Goal: Check status: Check status

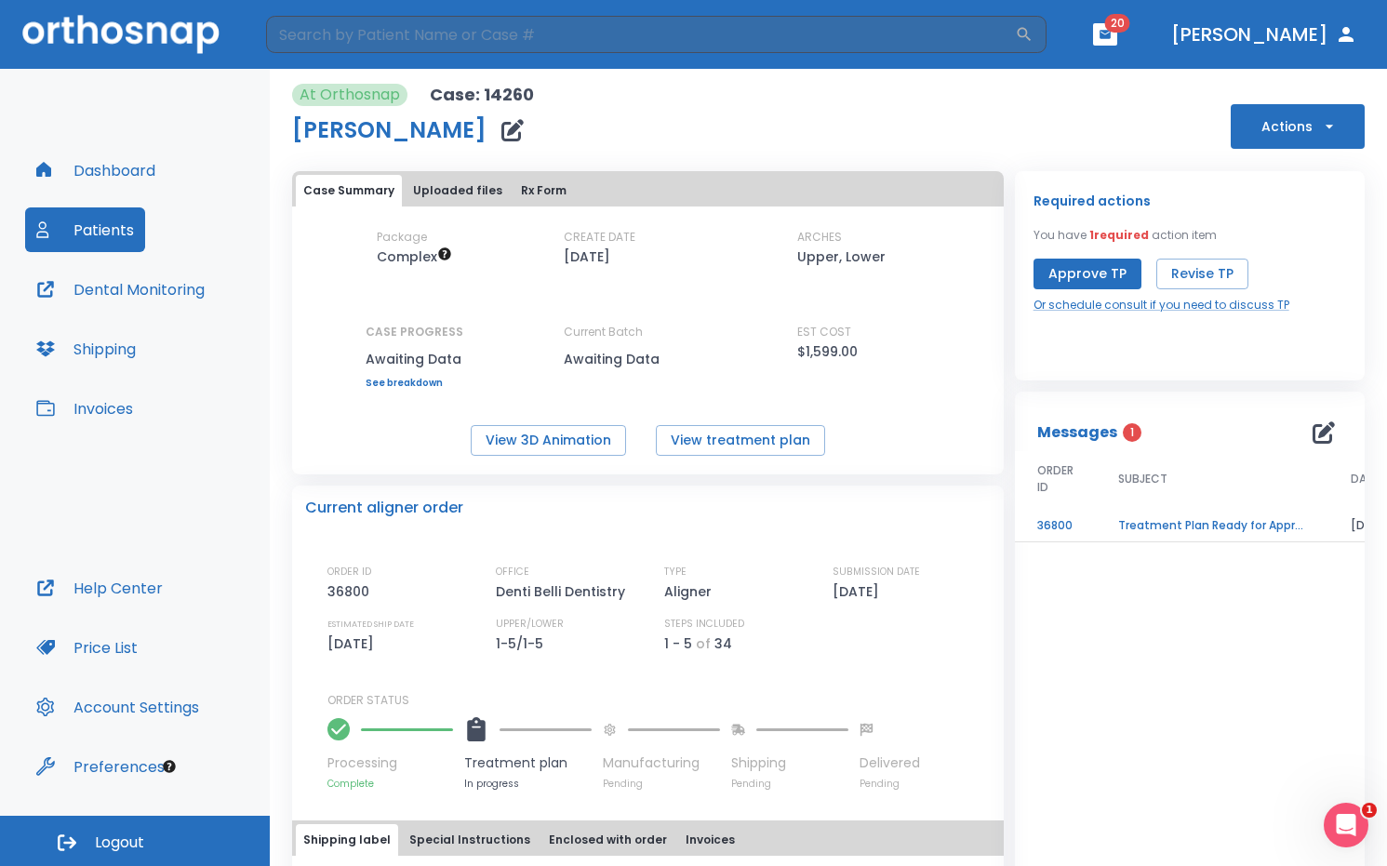
click at [950, 71] on div "At Orthosnap Case: 14260 [PERSON_NAME] Actions Case Summary Uploaded files Rx F…" at bounding box center [828, 516] width 1072 height 894
click at [602, 450] on button "View 3D Animation" at bounding box center [548, 440] width 155 height 31
click at [1123, 523] on td "Treatment Plan Ready for Approval!" at bounding box center [1212, 526] width 233 height 33
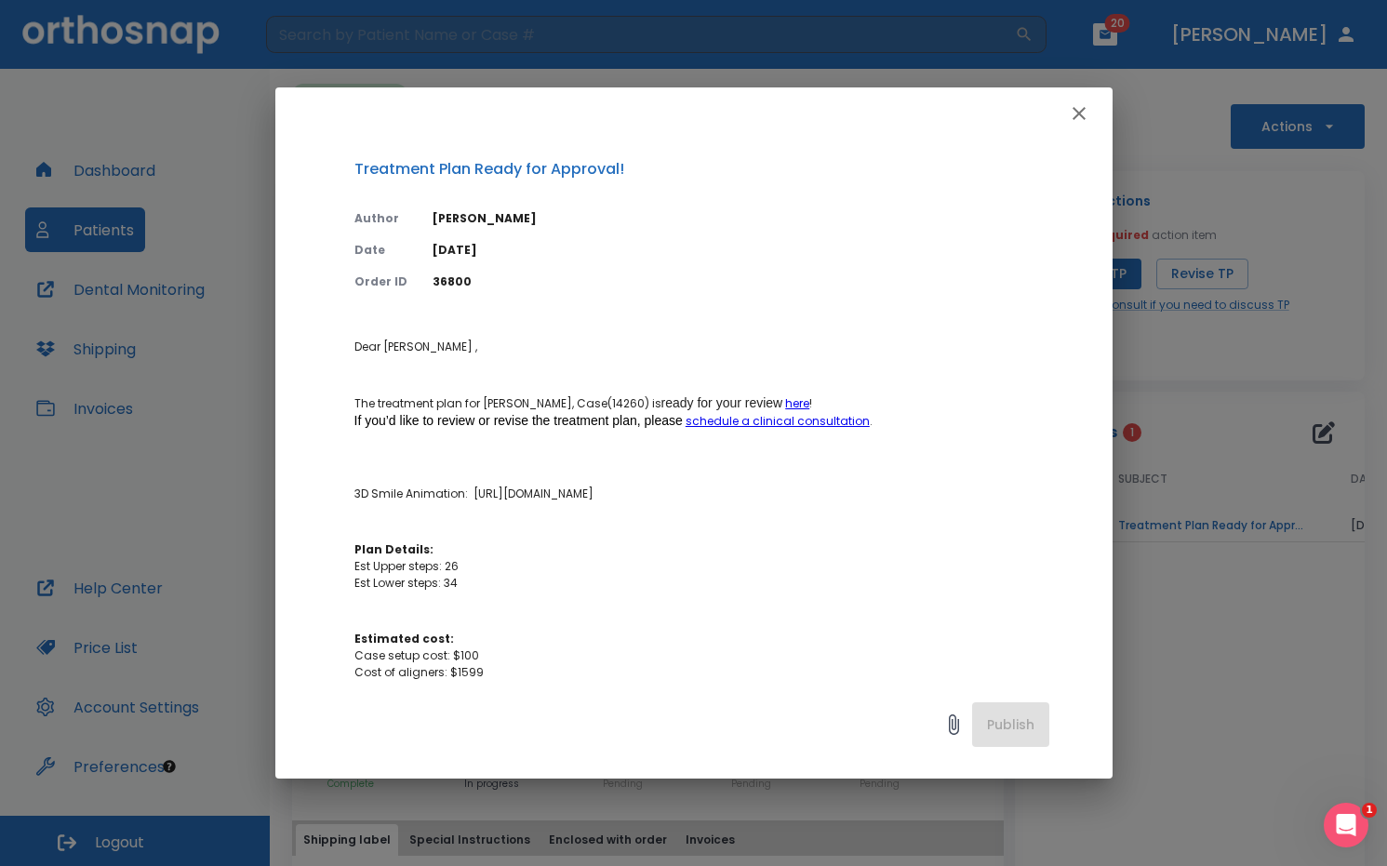
click at [1069, 117] on icon "button" at bounding box center [1079, 113] width 22 height 22
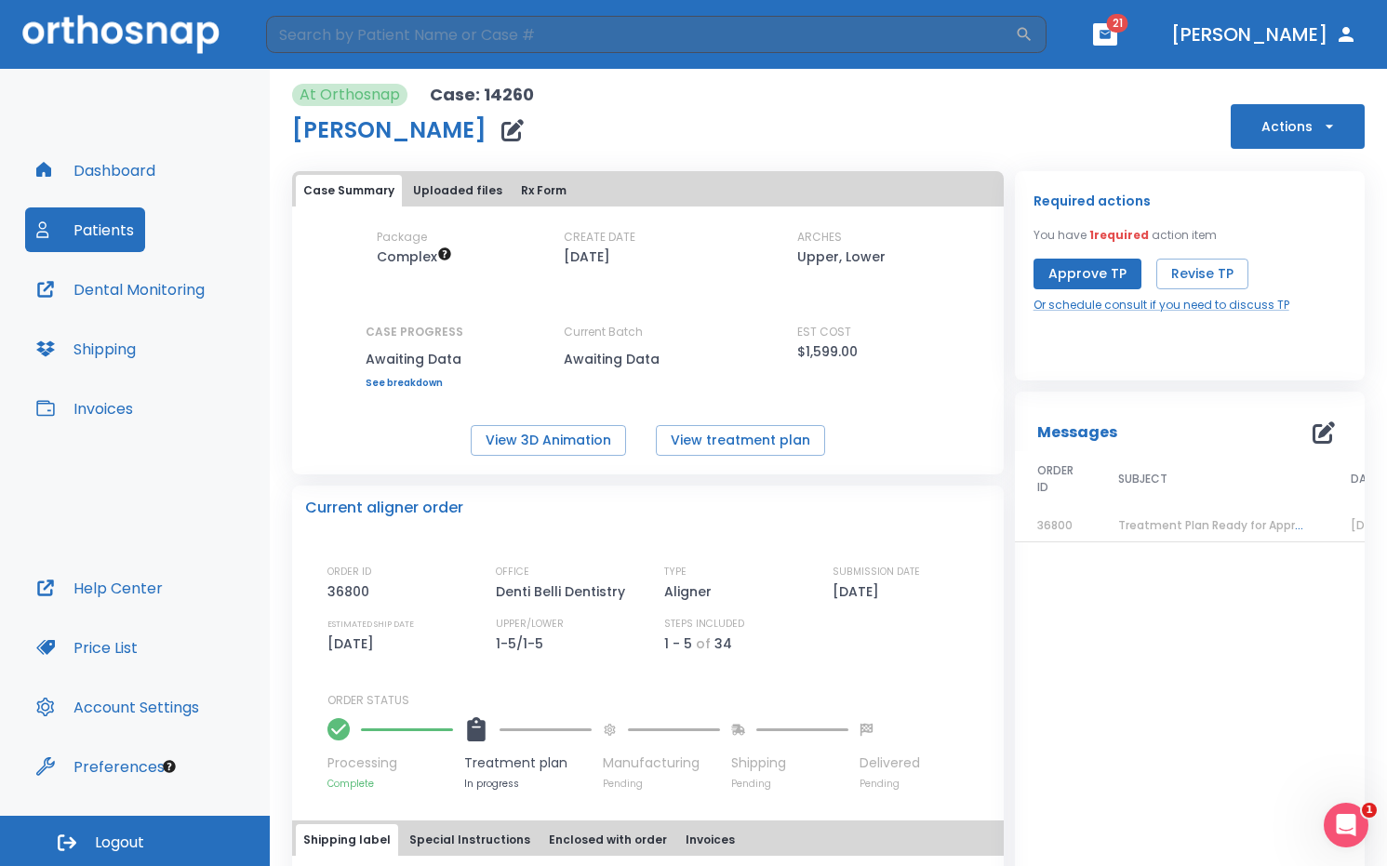
click at [1312, 433] on icon "button" at bounding box center [1323, 432] width 22 height 22
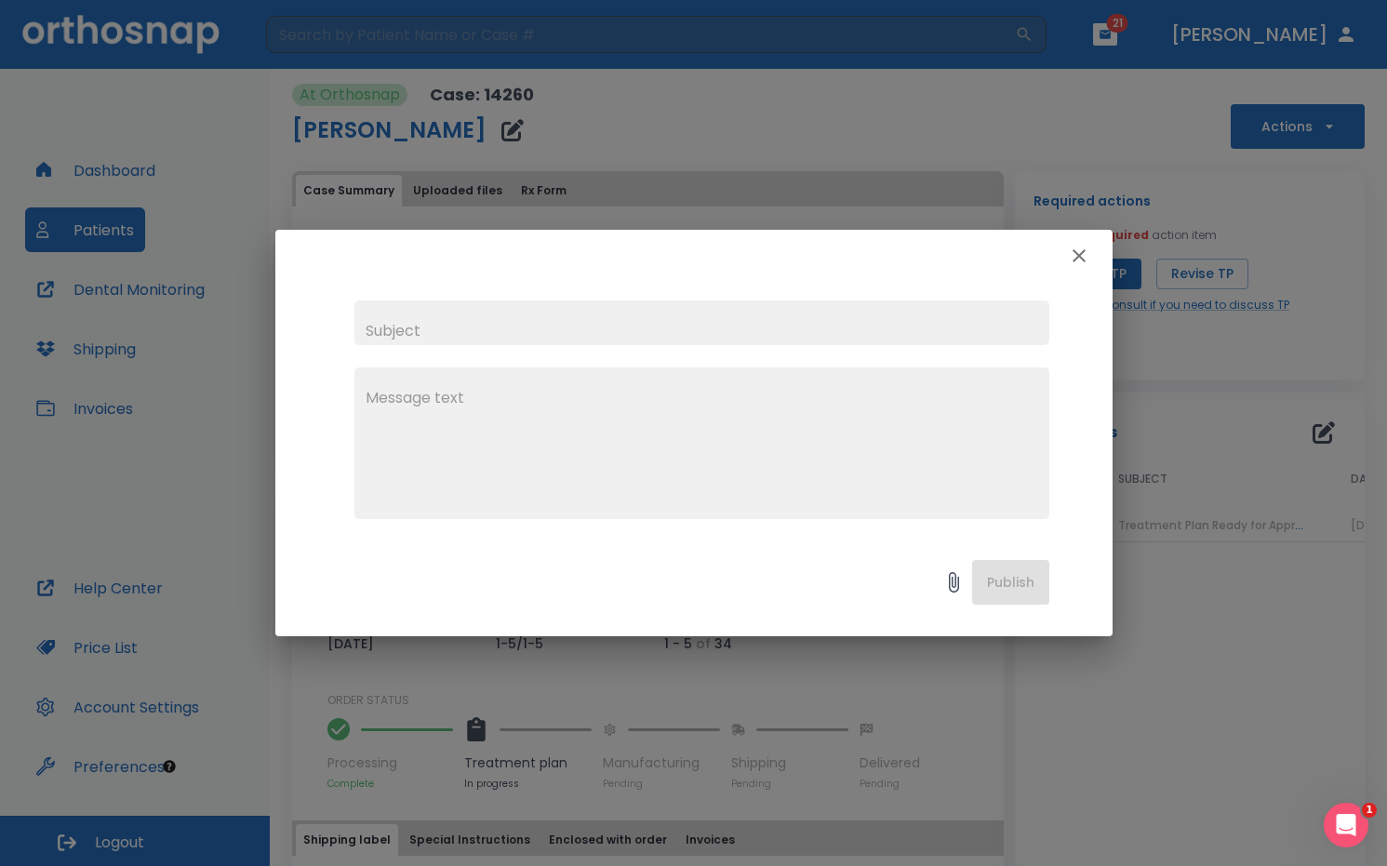
click at [606, 443] on textarea at bounding box center [701, 451] width 672 height 128
click at [534, 299] on div "x" at bounding box center [693, 410] width 837 height 256
click at [537, 318] on input "text" at bounding box center [701, 322] width 695 height 45
type input "Revise tx plan"
click at [537, 397] on textarea "Intrude [MEDICAL_DATA]. [GEOGRAPHIC_DATA] will be remade." at bounding box center [701, 451] width 672 height 128
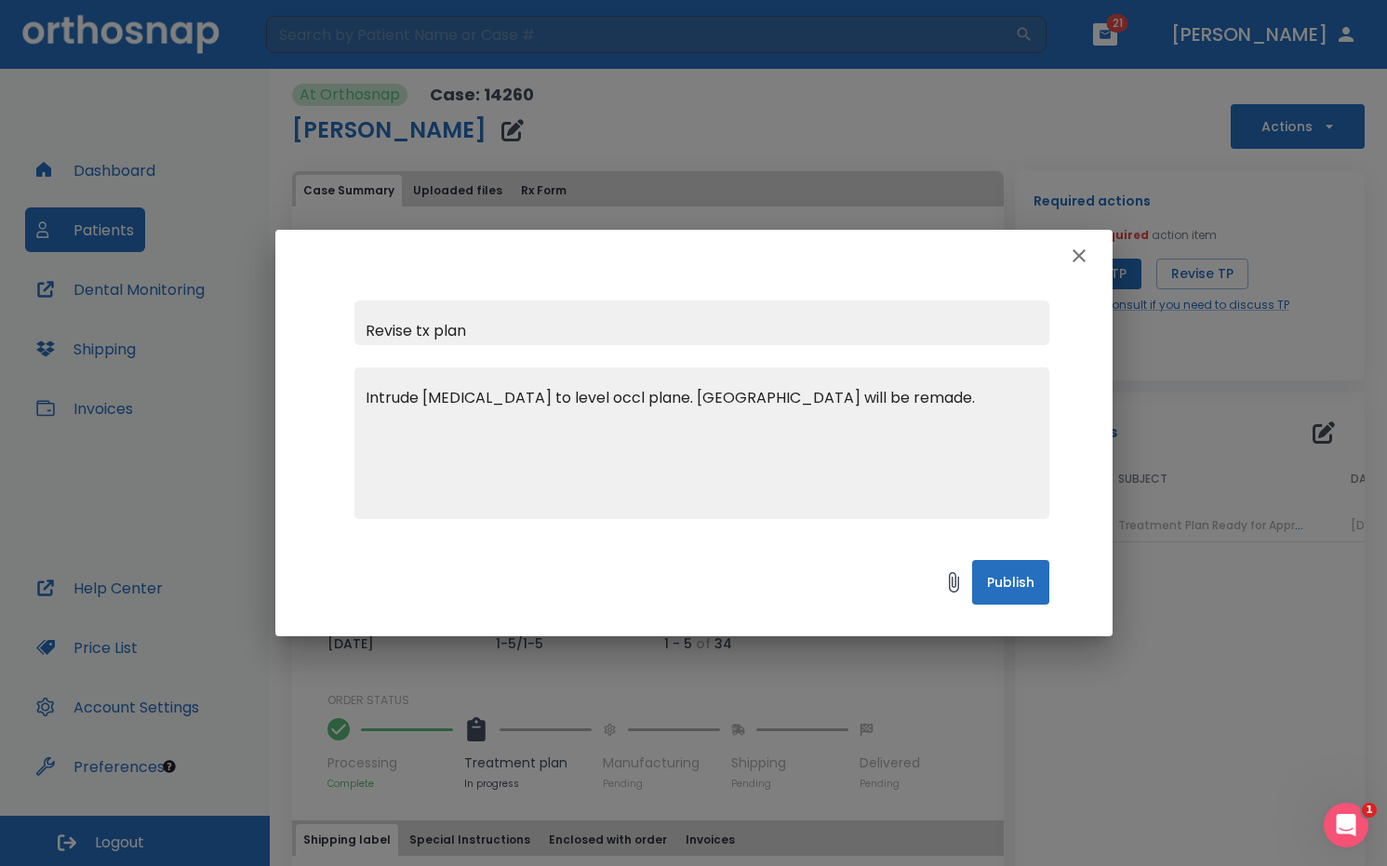
click at [947, 445] on textarea "Intrude [MEDICAL_DATA] to level occl plane. [GEOGRAPHIC_DATA] will be remade." at bounding box center [701, 451] width 672 height 128
type textarea "Intrude [MEDICAL_DATA] to level occl plane. [GEOGRAPHIC_DATA] will be remade."
click at [1019, 584] on button "Publish" at bounding box center [1010, 582] width 77 height 45
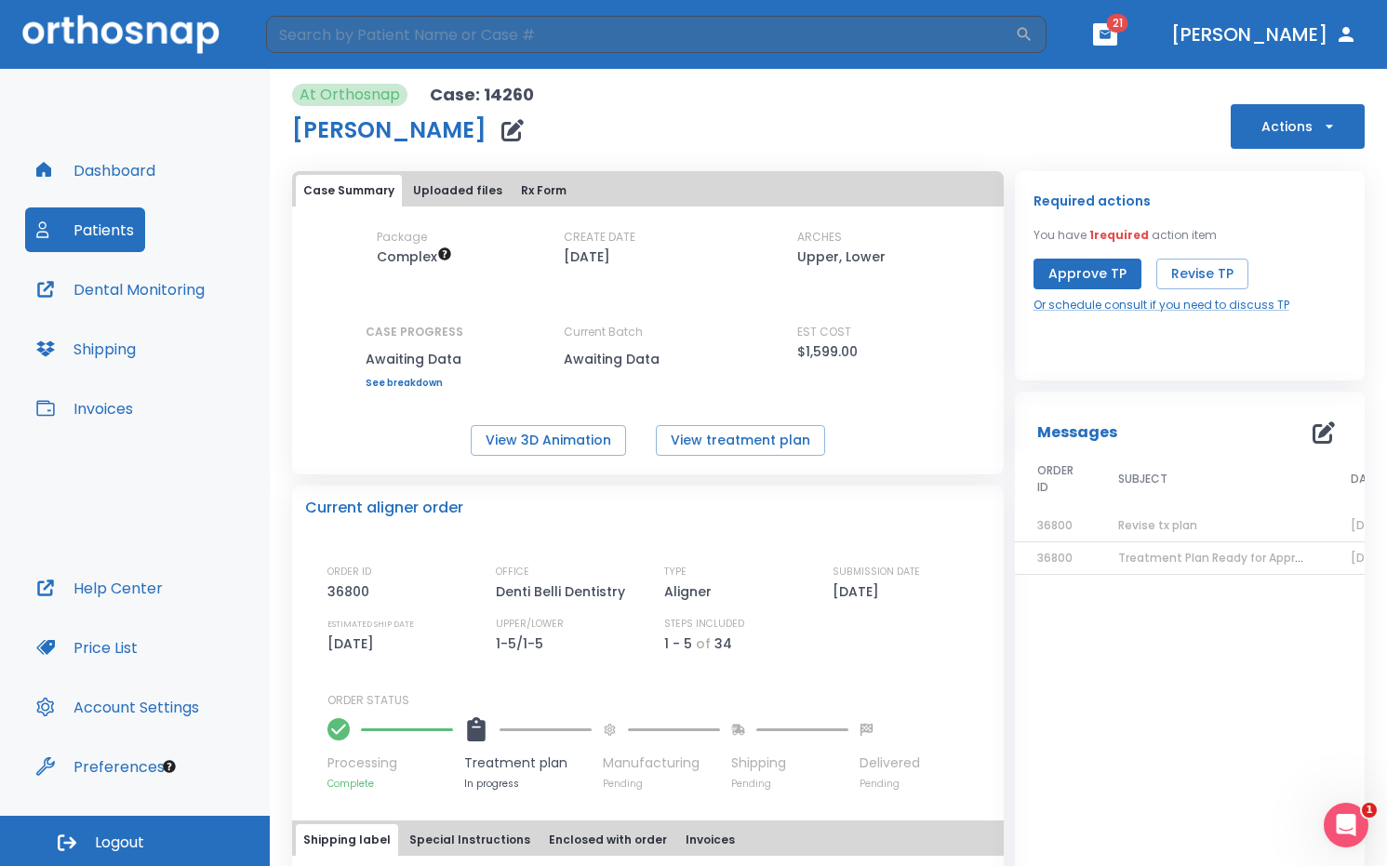
click at [1128, 21] on span "21" at bounding box center [1117, 23] width 21 height 19
click at [1110, 37] on icon "button" at bounding box center [1104, 34] width 11 height 8
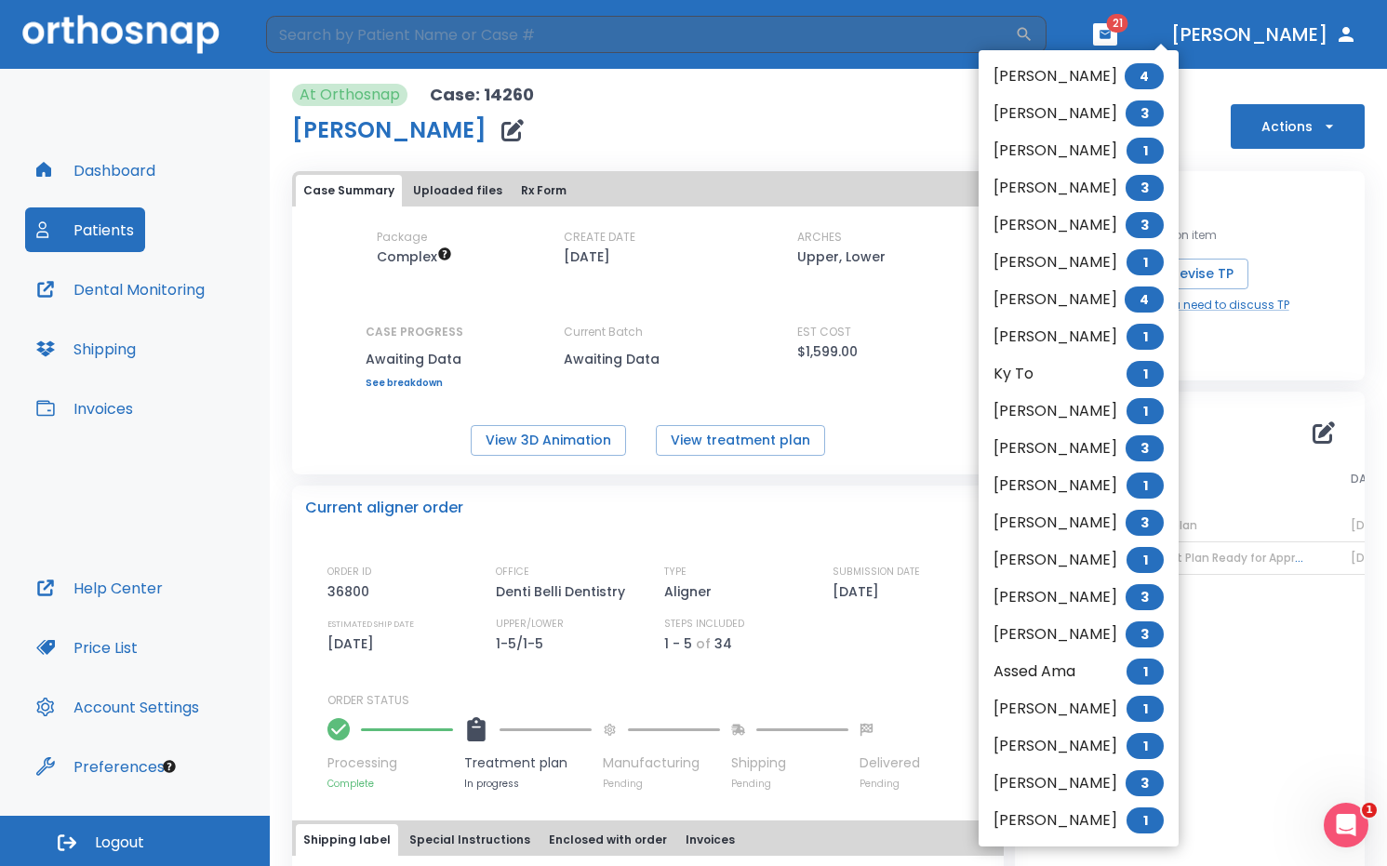
click at [1045, 160] on li "[PERSON_NAME] 1" at bounding box center [1078, 150] width 200 height 37
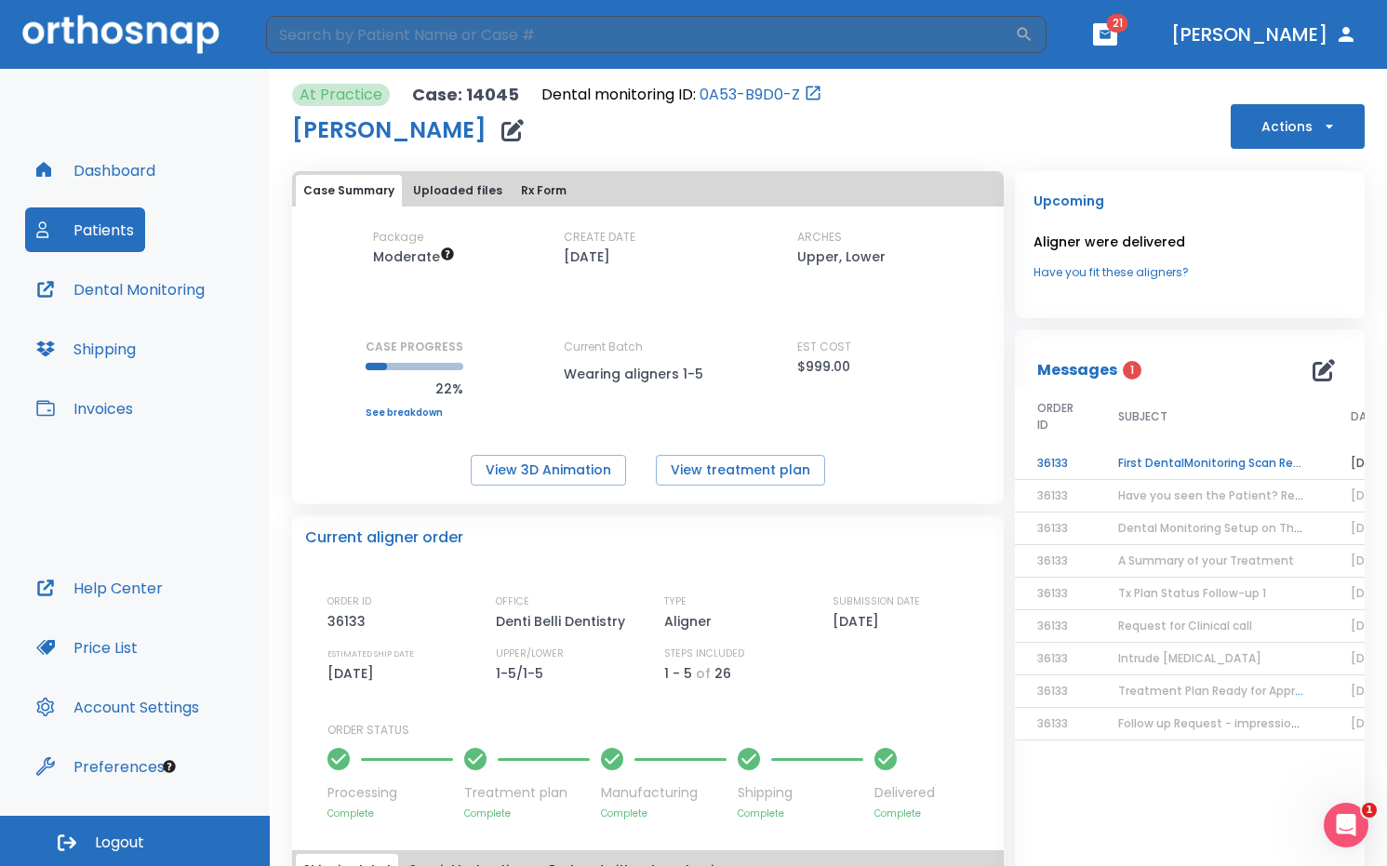
click at [1163, 464] on td "First DentalMonitoring Scan Review!" at bounding box center [1212, 463] width 233 height 33
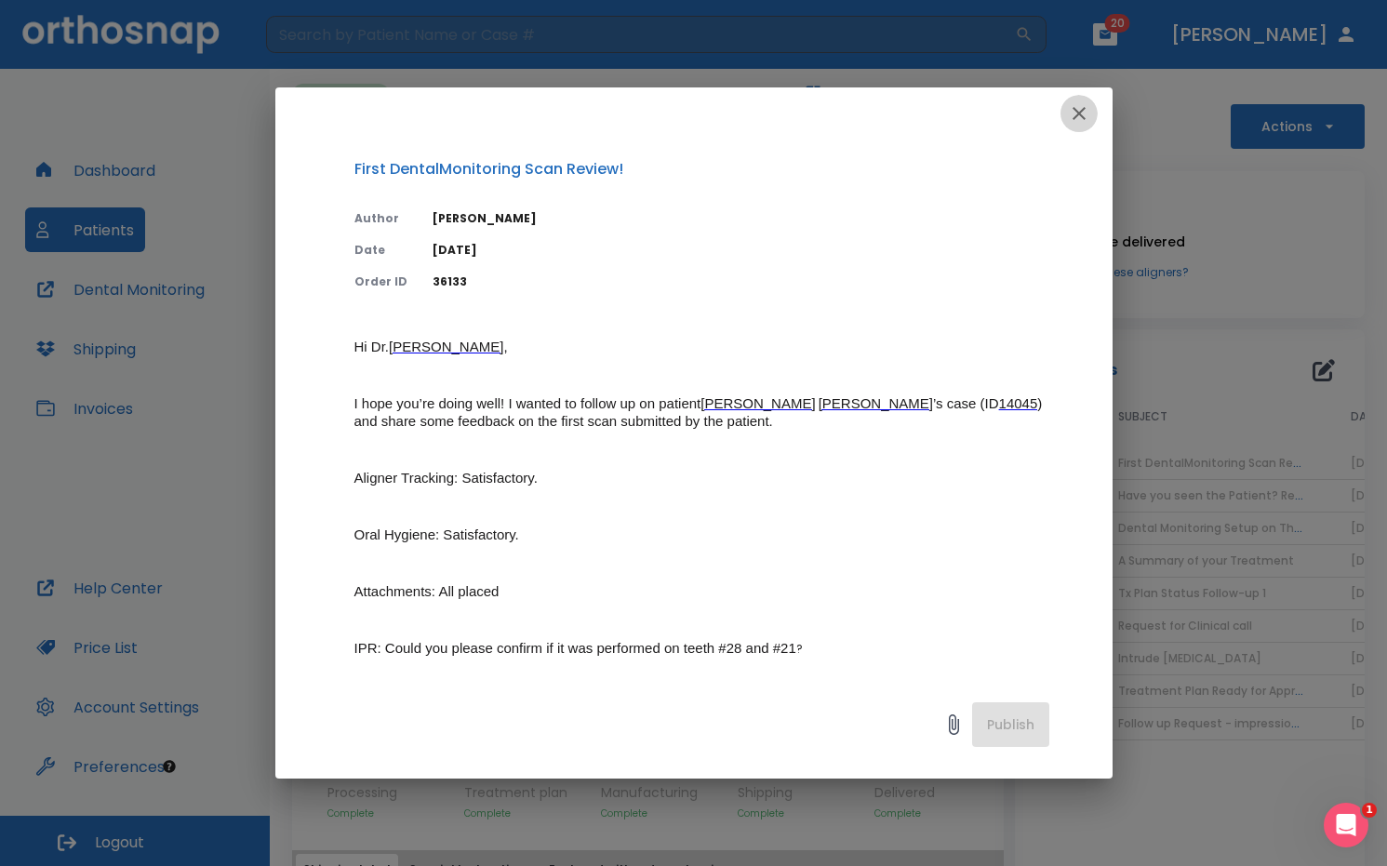
click at [1081, 113] on icon "button" at bounding box center [1079, 113] width 22 height 22
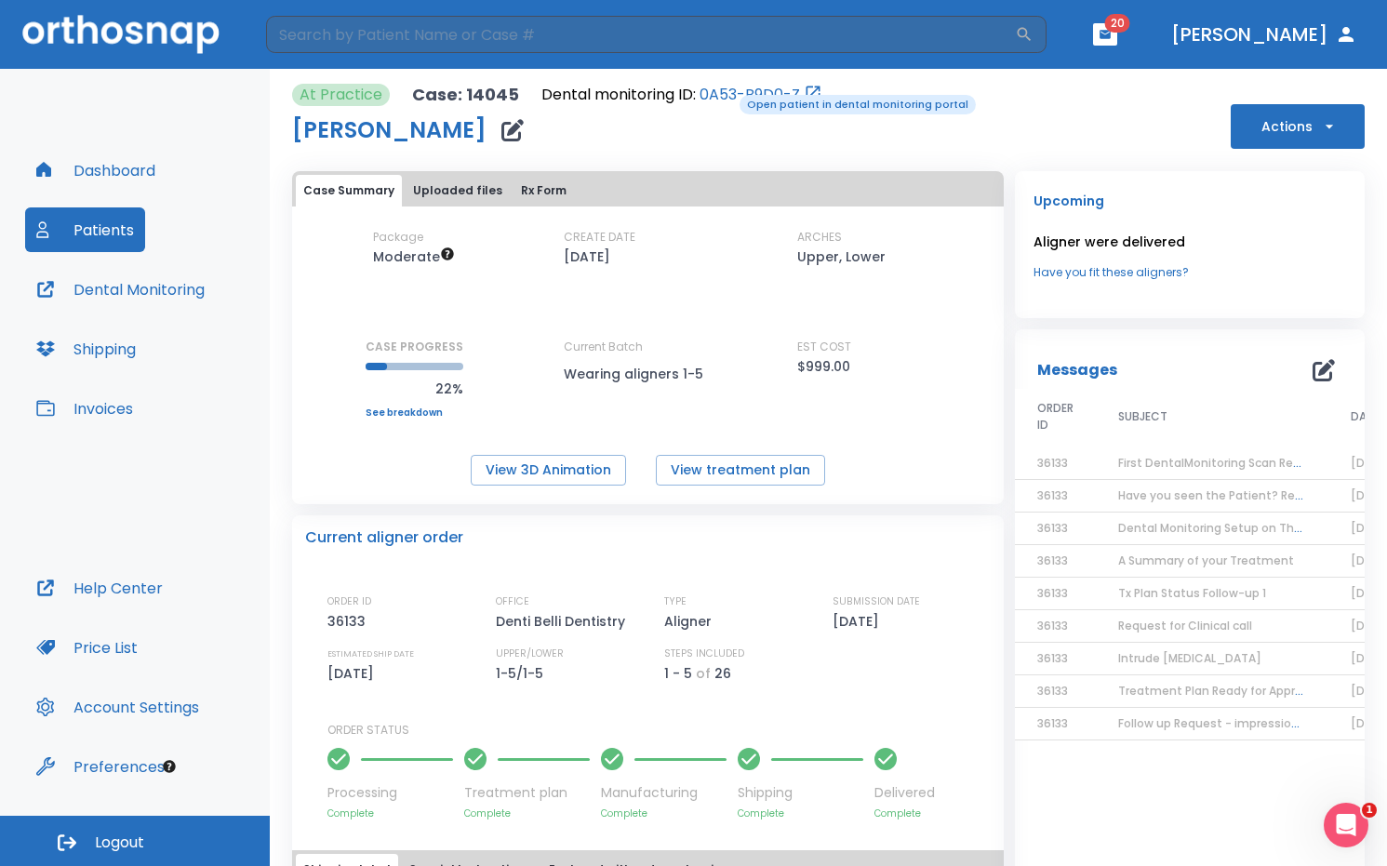
click at [726, 91] on link "0A53-B9D0-Z" at bounding box center [749, 95] width 100 height 22
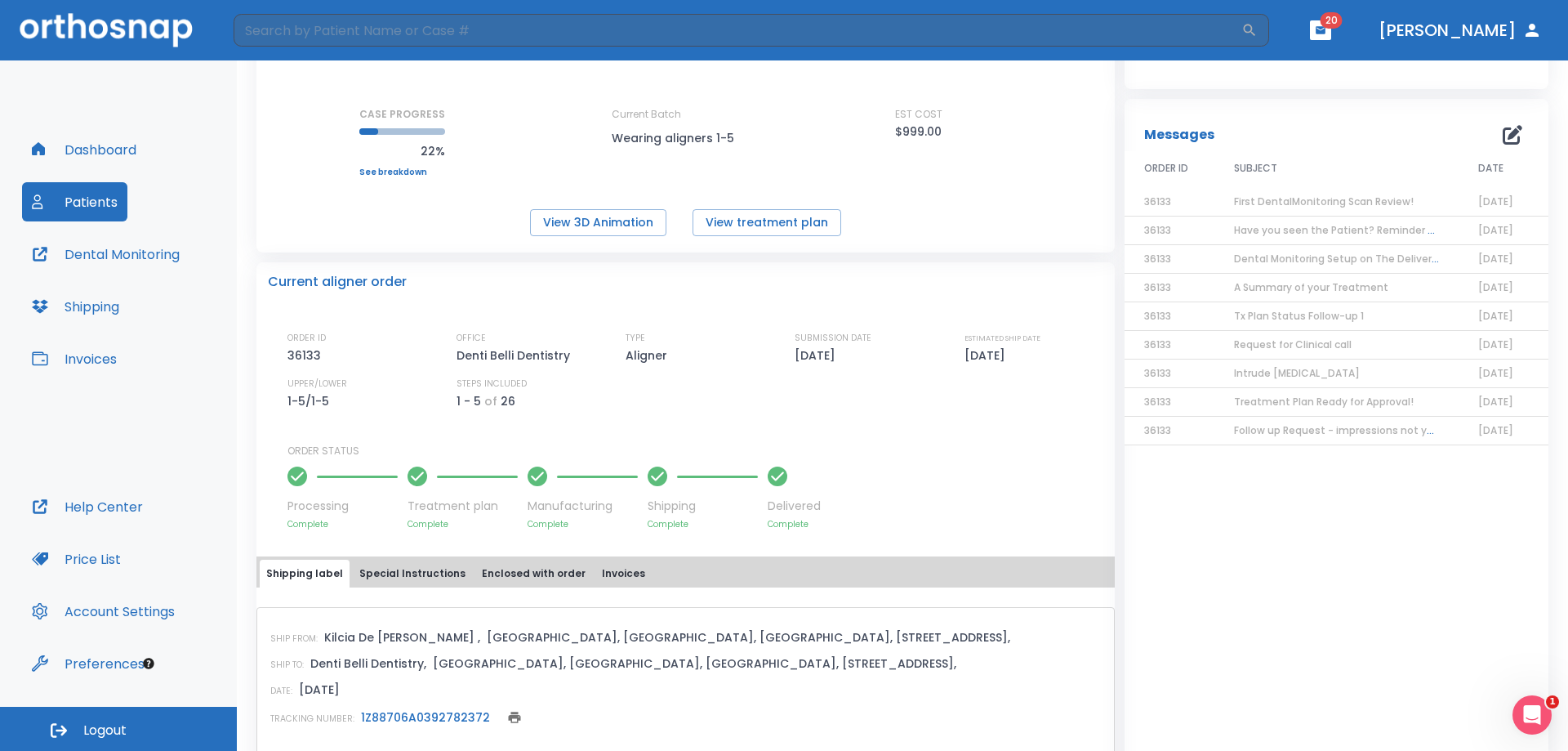
scroll to position [245, 0]
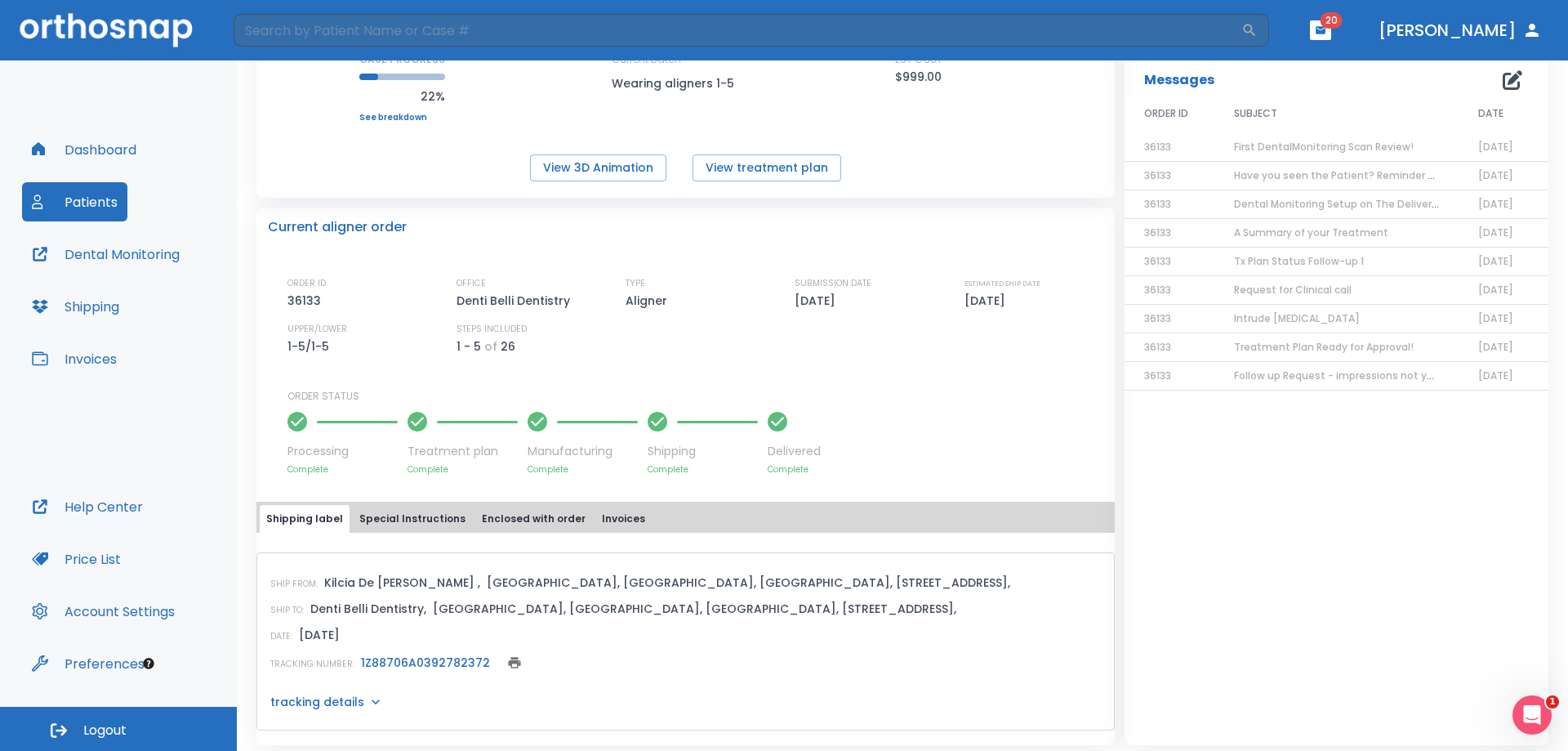
click at [1217, 35] on icon "button" at bounding box center [1320, 30] width 11 height 11
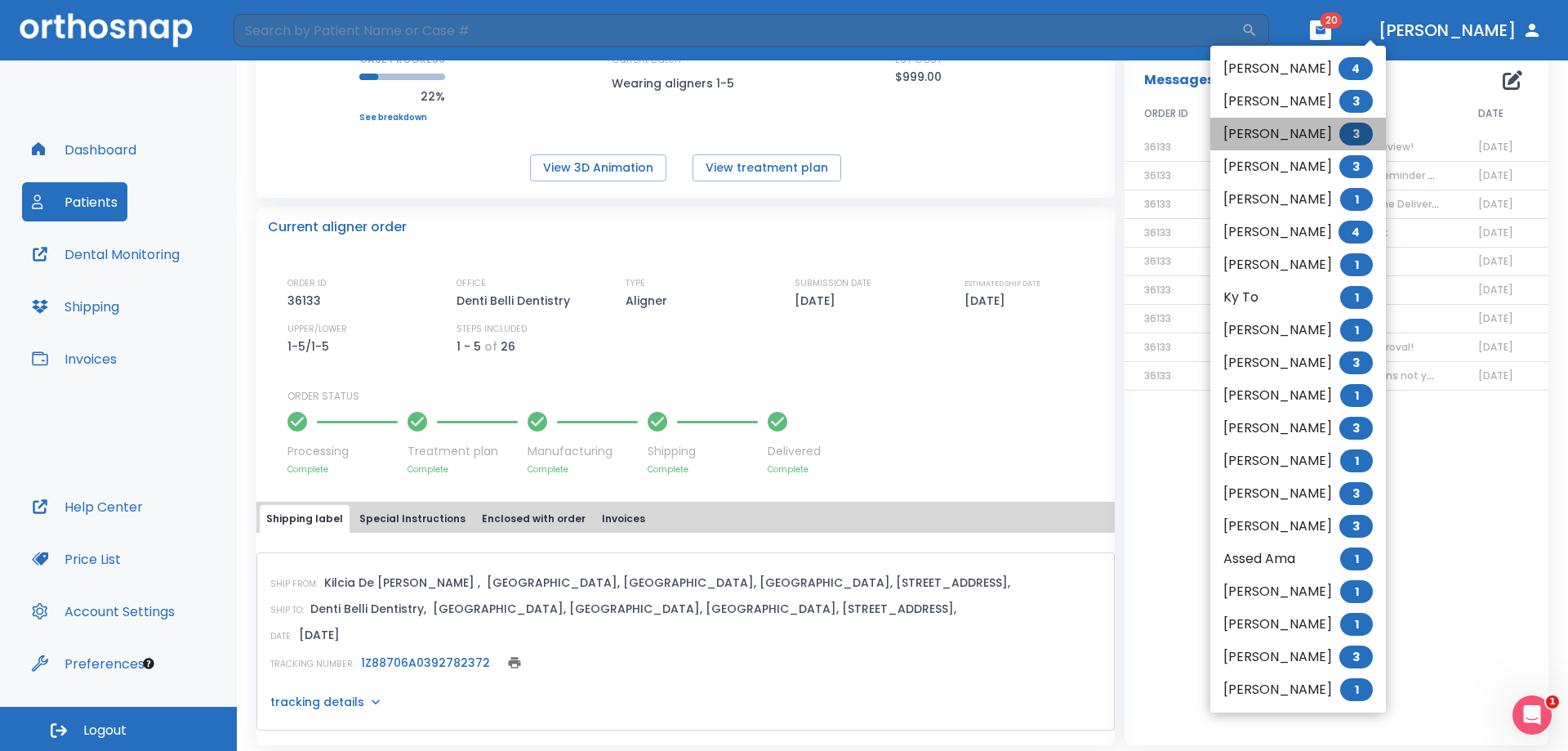
click at [1217, 135] on li "[PERSON_NAME] 3" at bounding box center [1298, 134] width 176 height 32
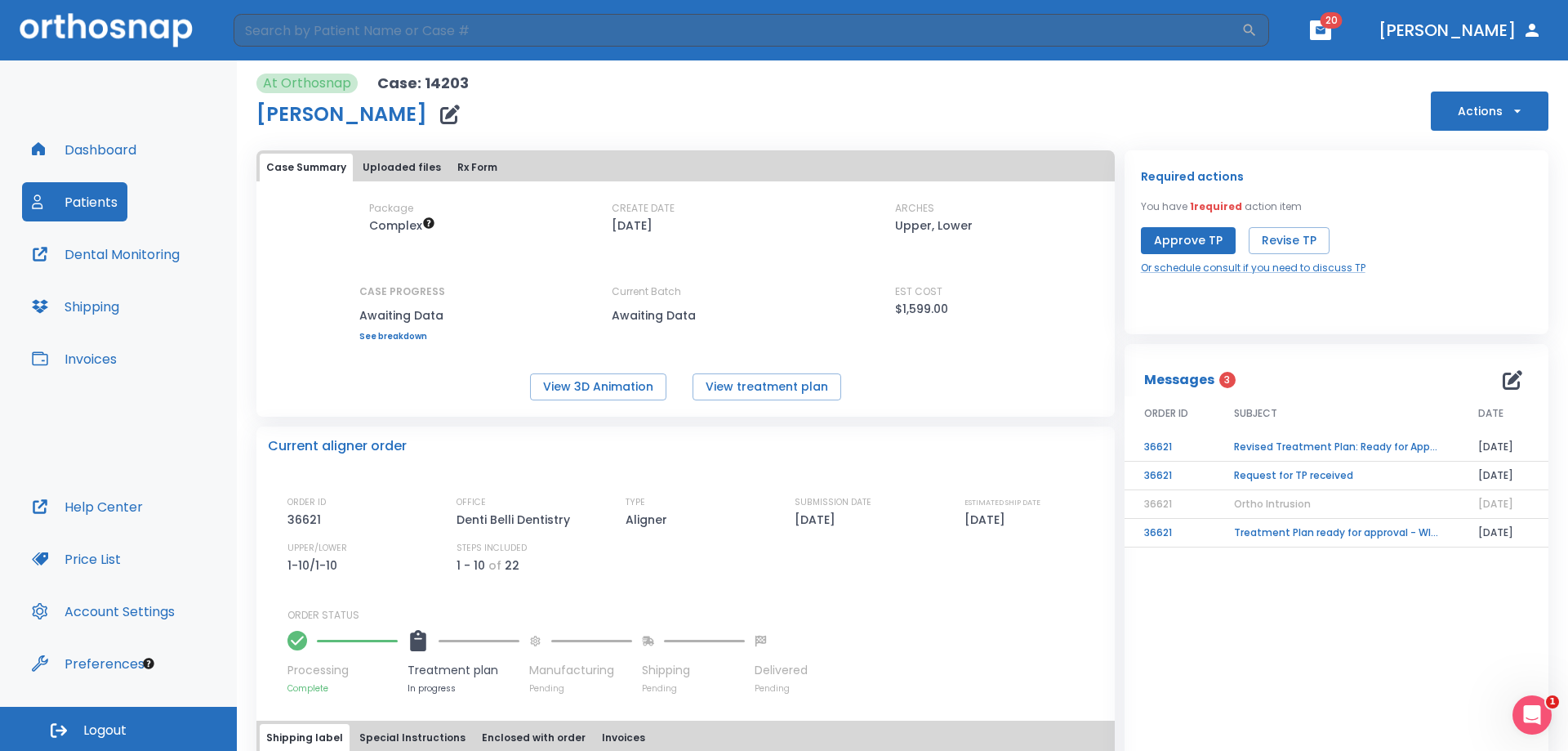
click at [1217, 446] on td "Revised Treatment Plan: Ready for Approval" at bounding box center [1336, 447] width 244 height 29
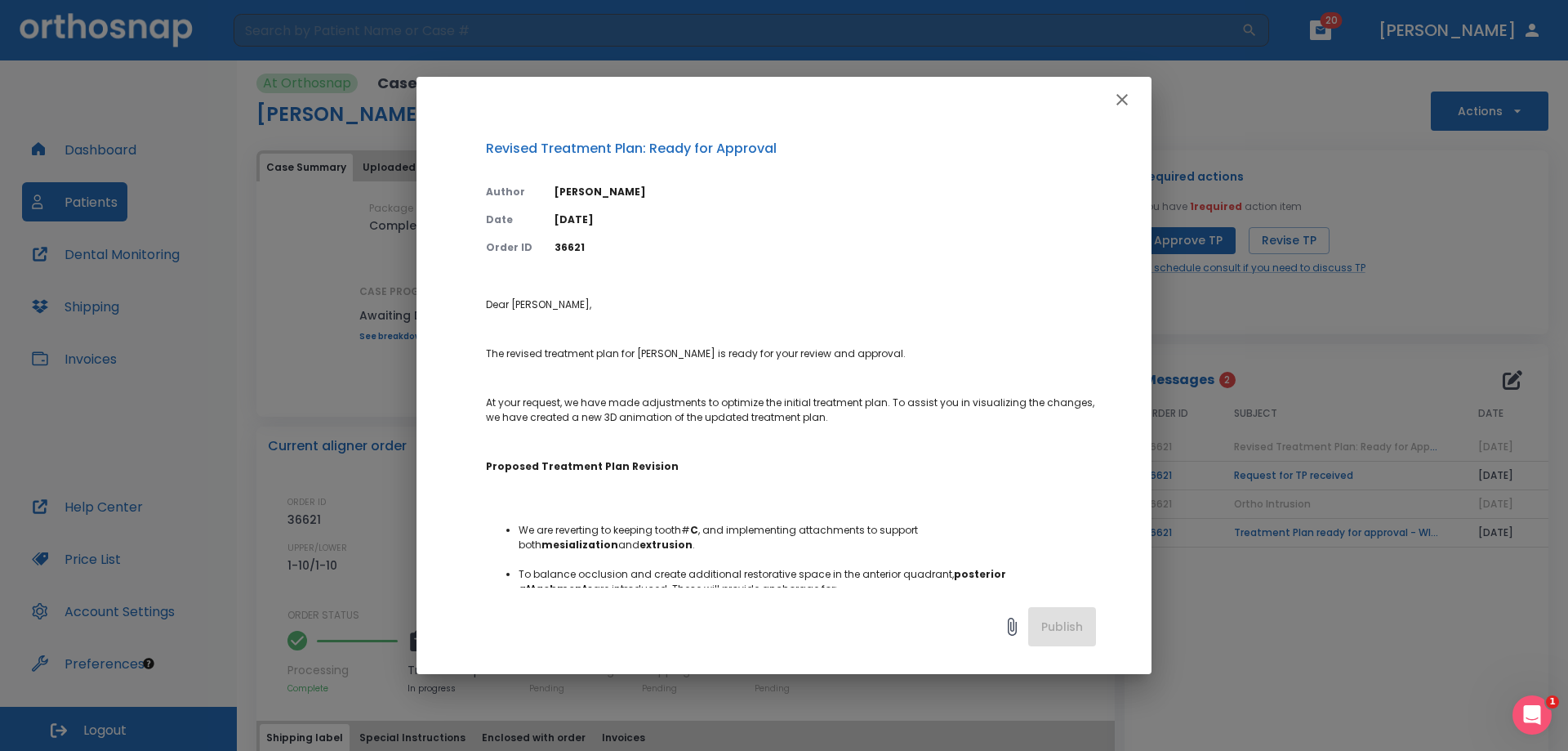
click at [1115, 99] on icon "button" at bounding box center [1122, 99] width 19 height 19
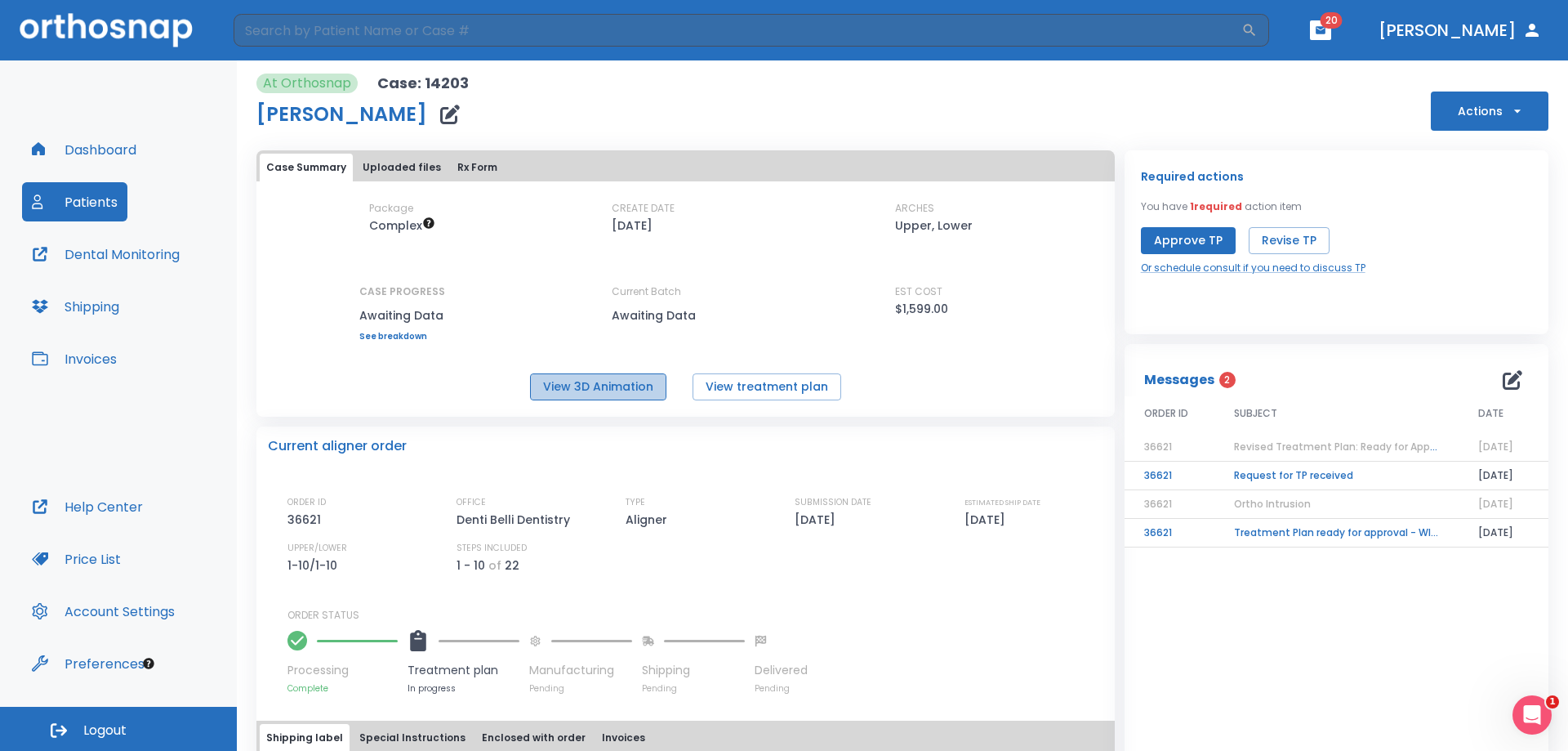
click at [612, 390] on button "View 3D Animation" at bounding box center [598, 386] width 136 height 27
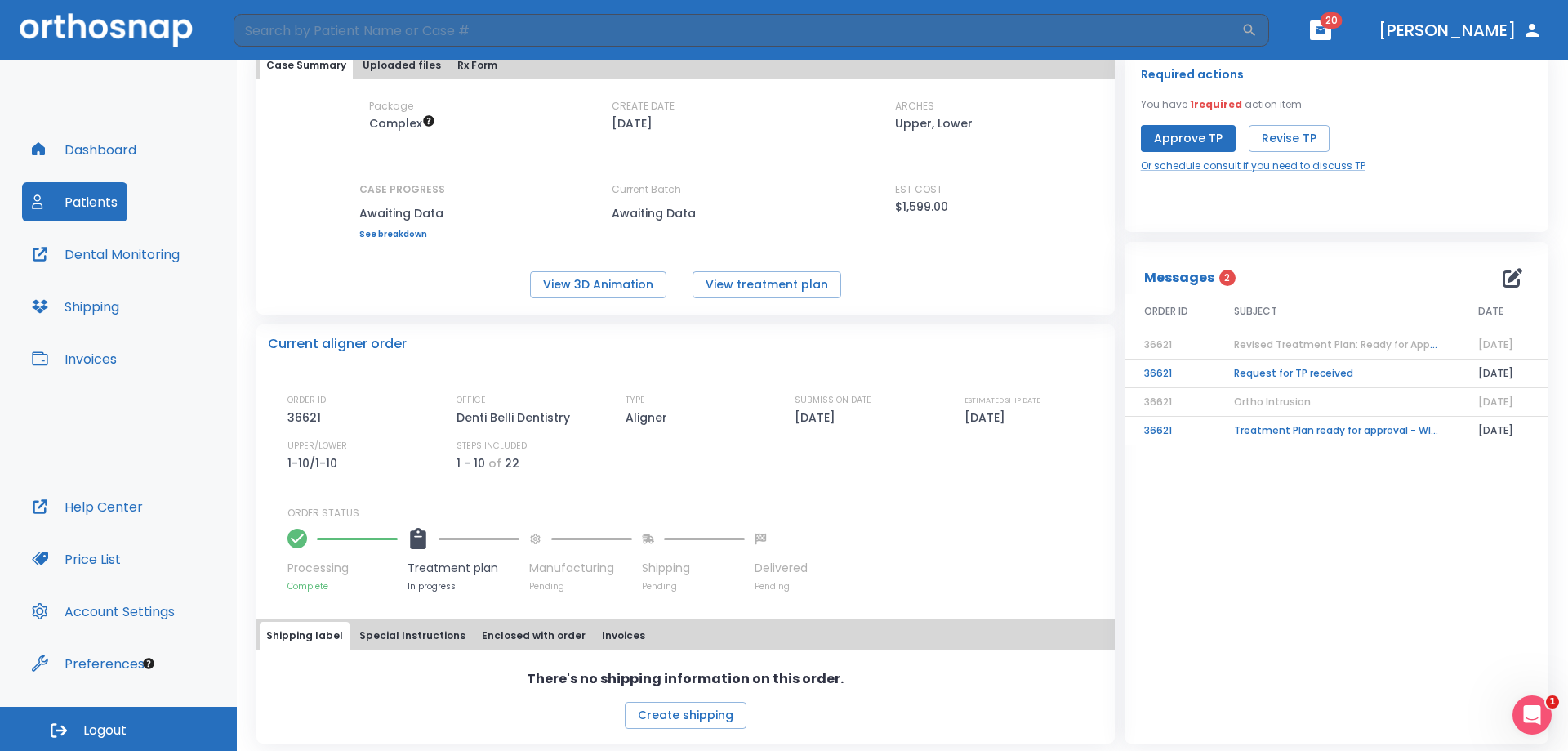
scroll to position [108, 0]
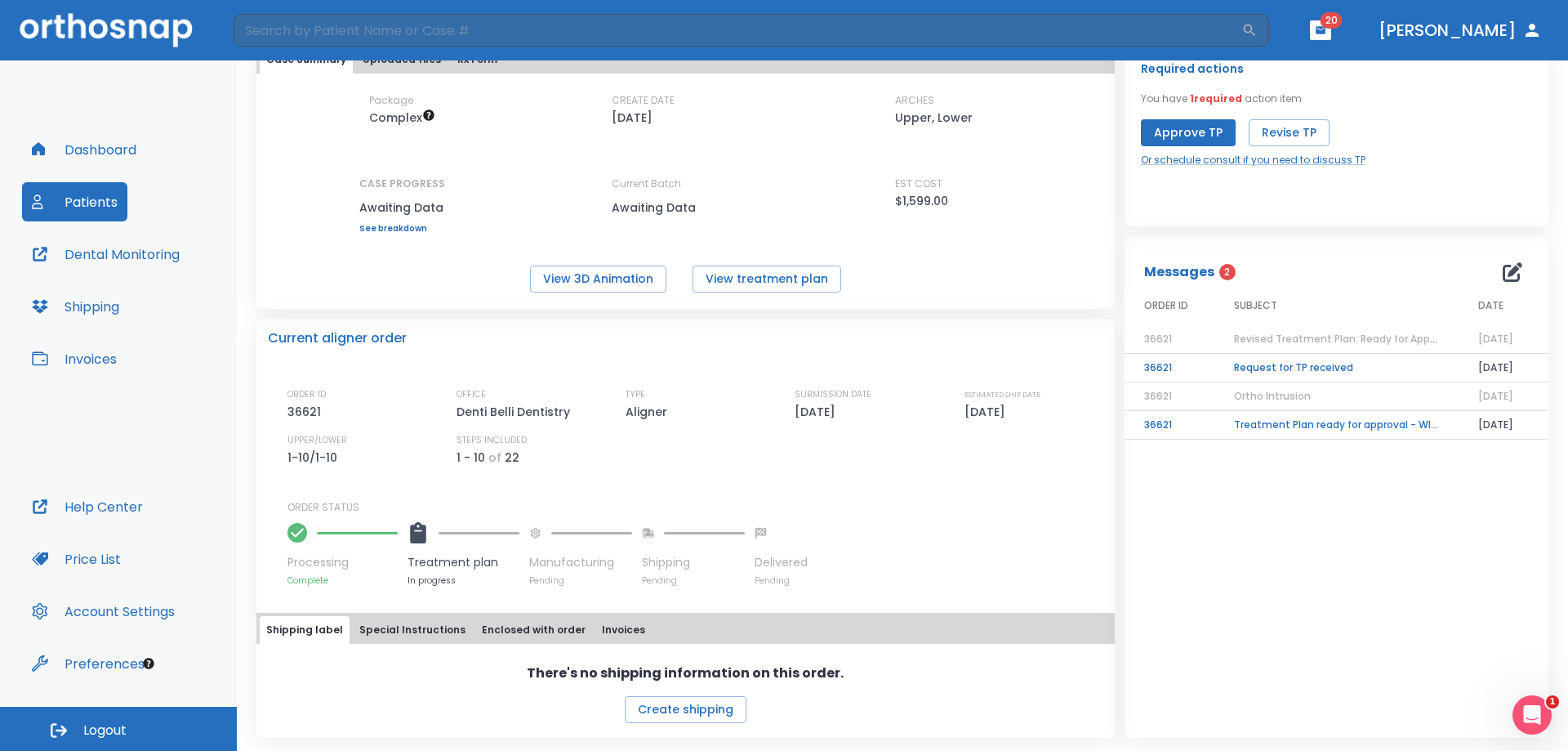
click at [1217, 359] on td "Request for TP received" at bounding box center [1336, 368] width 244 height 29
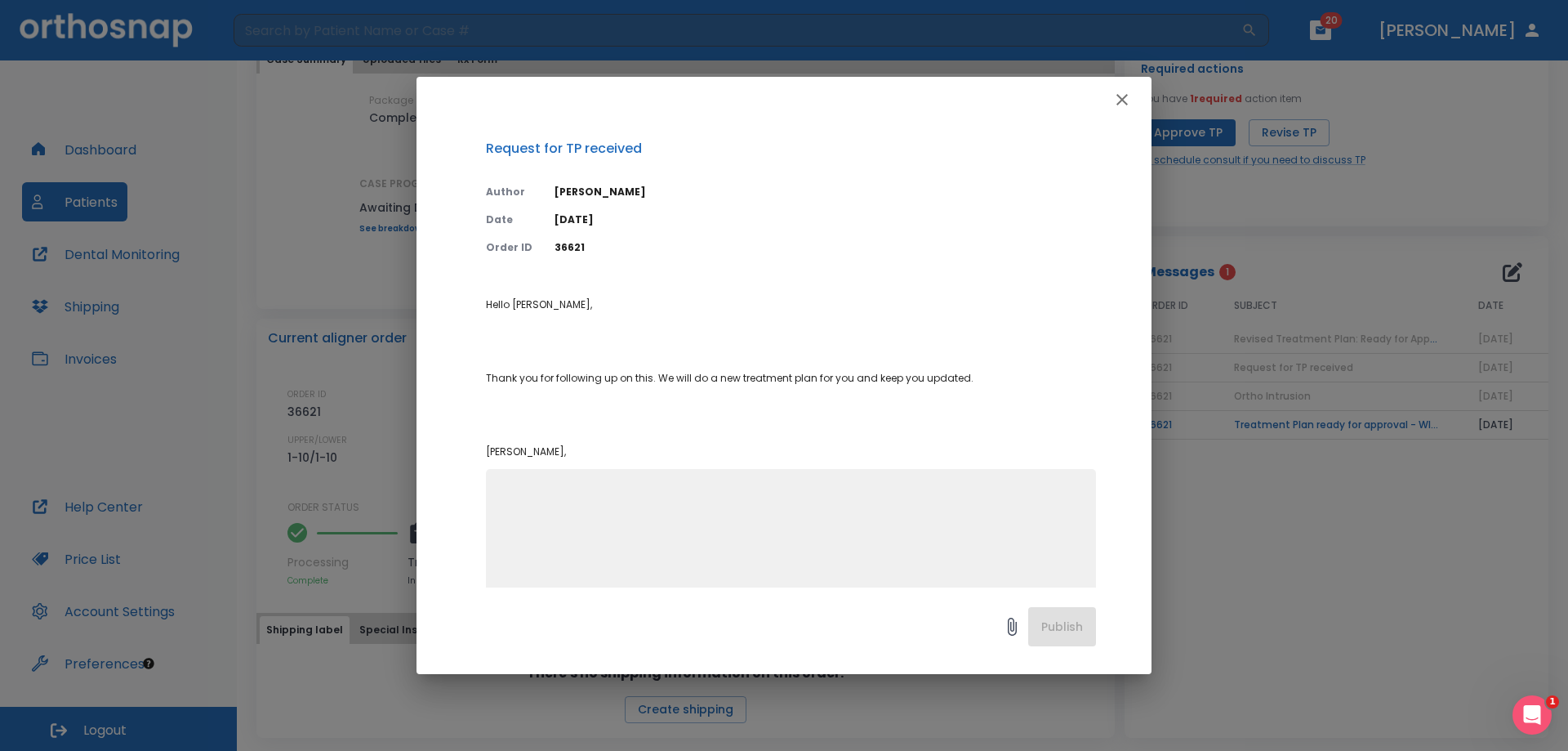
click at [1117, 101] on icon "button" at bounding box center [1122, 99] width 19 height 19
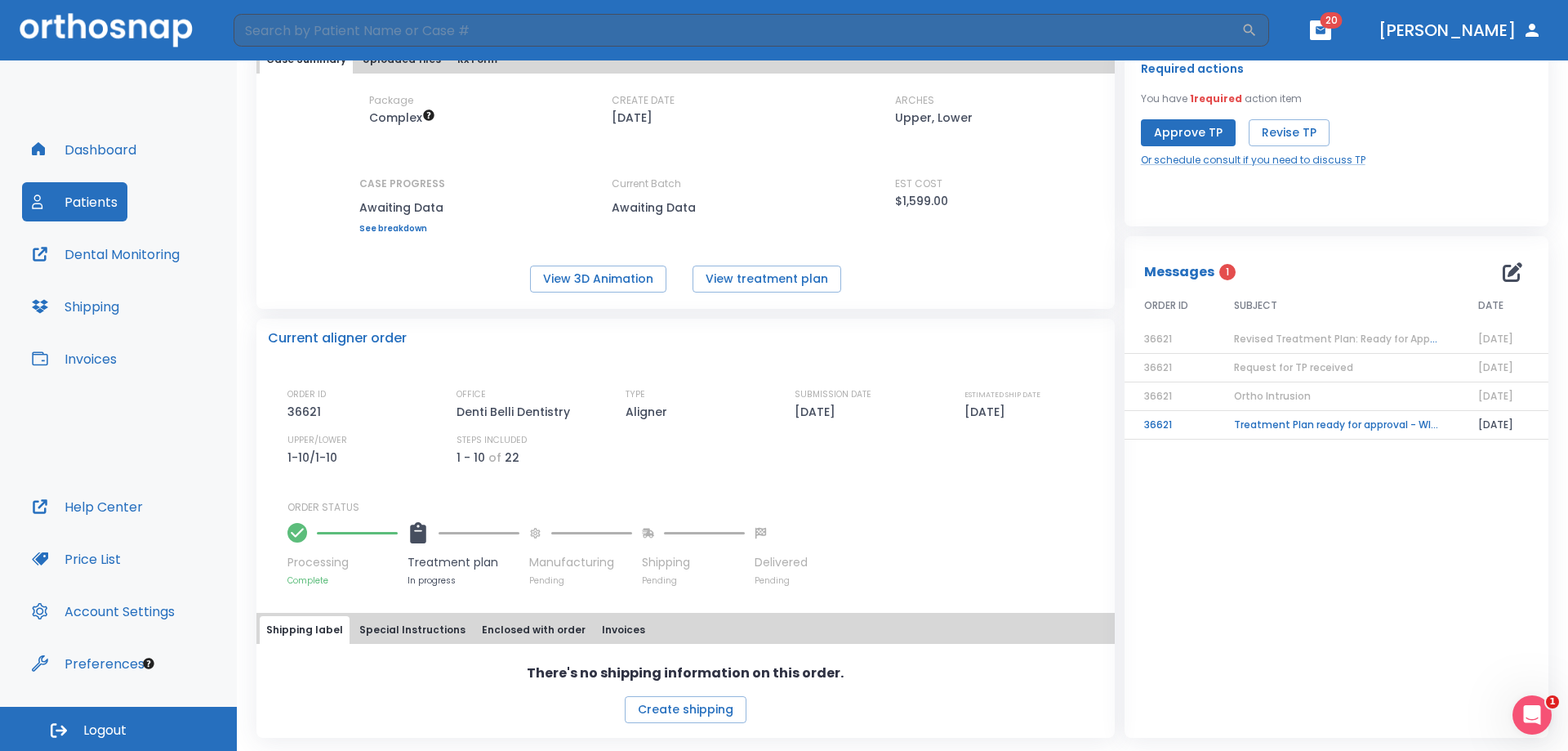
click at [1217, 425] on td "Treatment Plan ready for approval - WITH EXTRACTION" at bounding box center [1336, 425] width 244 height 29
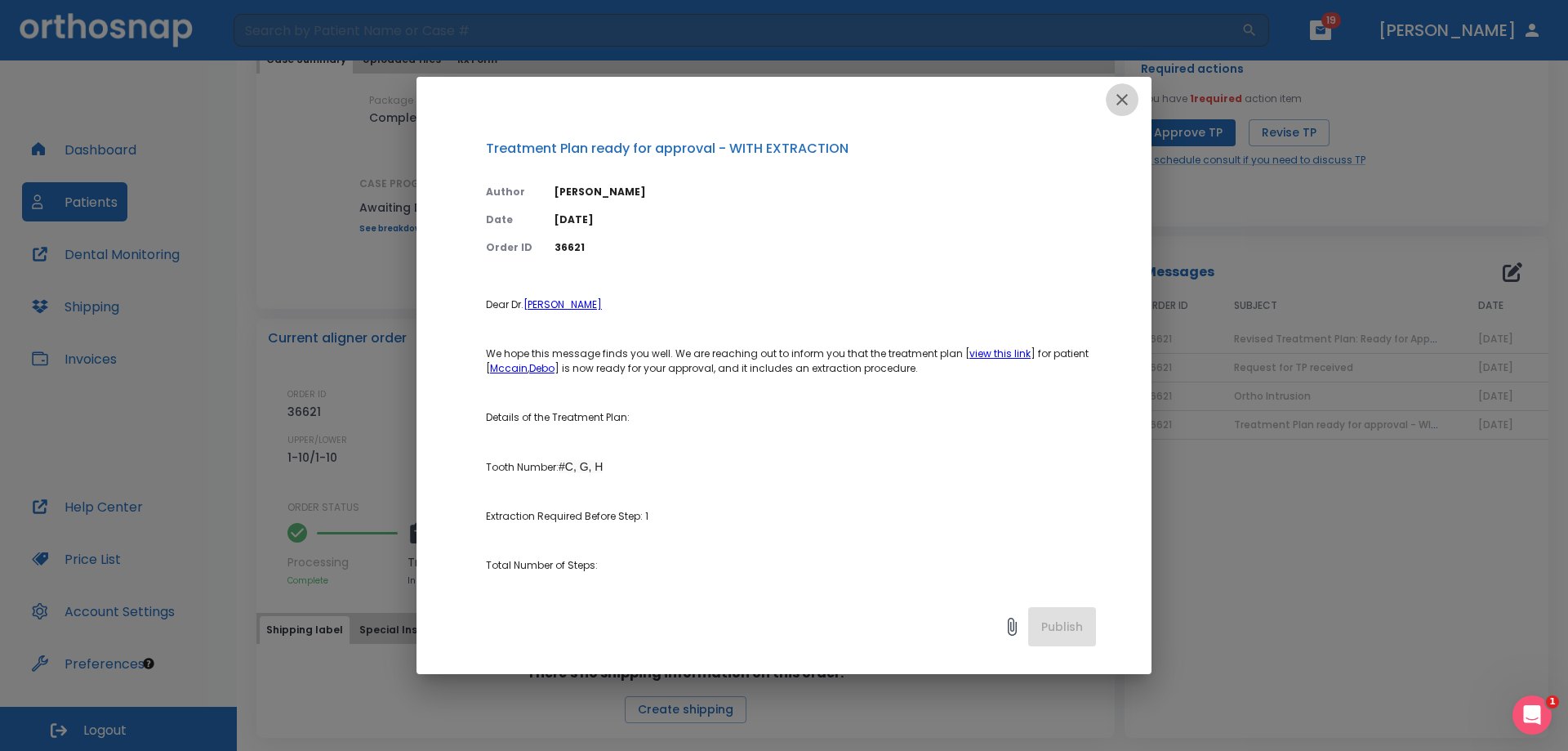
click at [1123, 98] on icon "button" at bounding box center [1121, 99] width 11 height 11
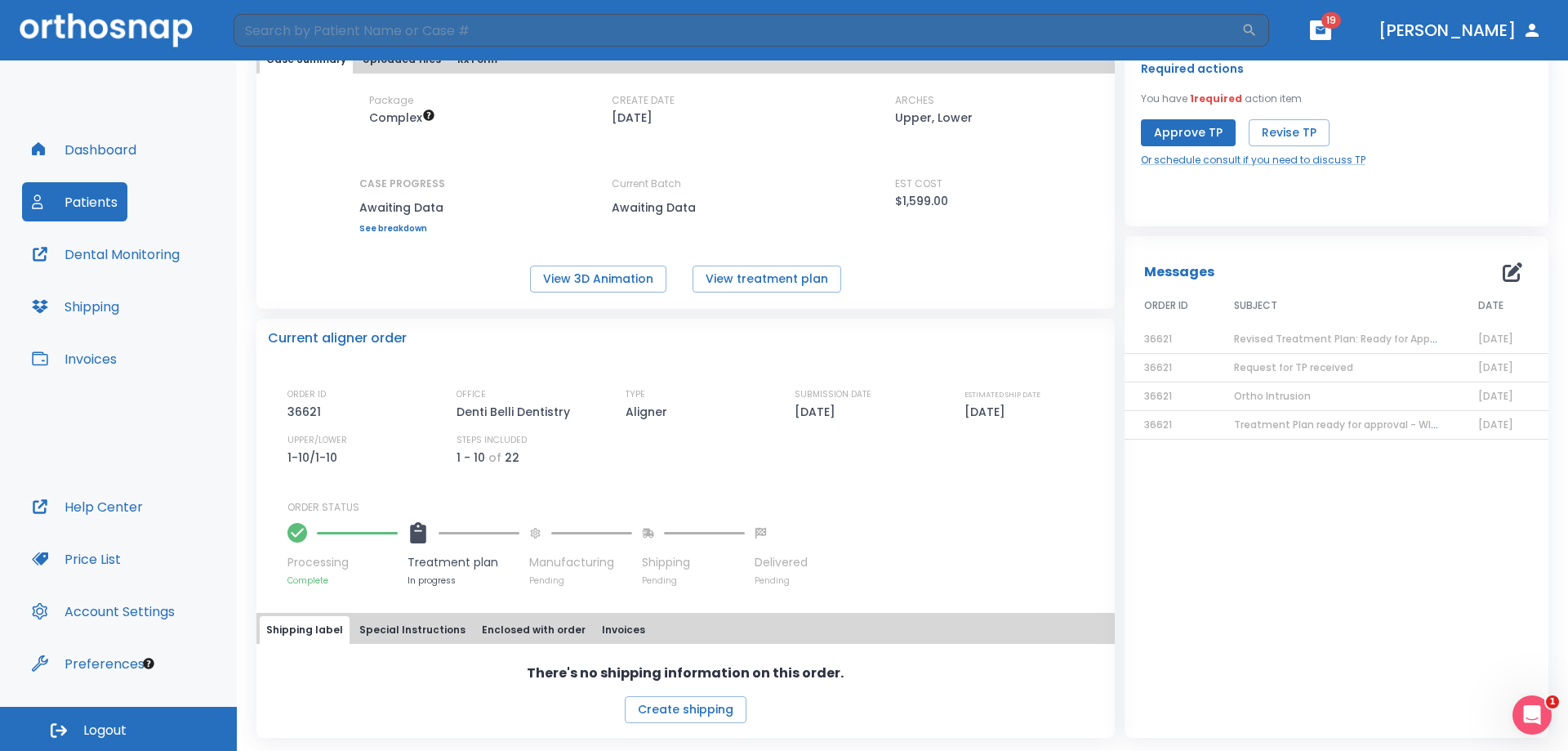
click at [1217, 41] on header "​ 19 [PERSON_NAME]" at bounding box center [784, 30] width 1568 height 61
click at [1217, 31] on icon "button" at bounding box center [1320, 30] width 11 height 11
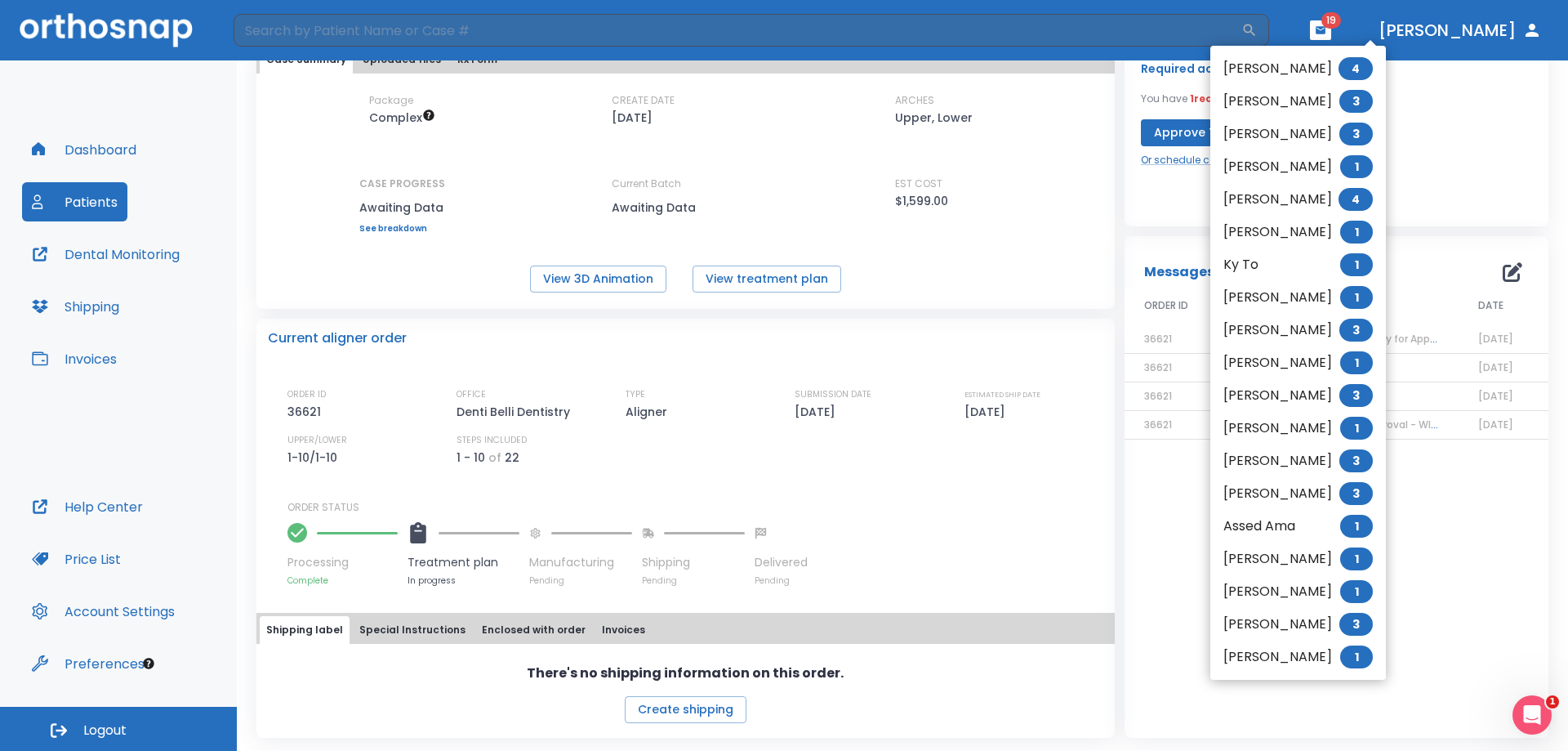
click at [1217, 178] on div at bounding box center [784, 375] width 1568 height 751
